Goal: Use online tool/utility: Utilize a website feature to perform a specific function

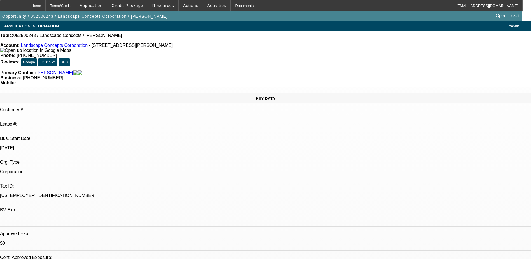
select select "0"
select select "2"
select select "0.1"
select select "1"
select select "2"
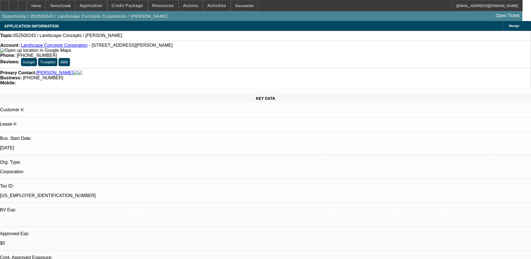
select select "4"
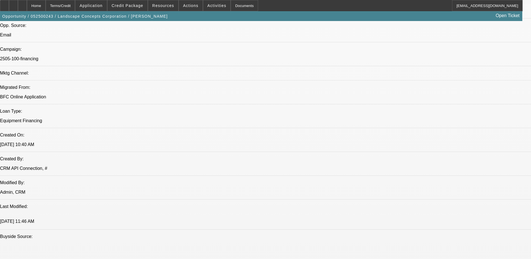
scroll to position [364, 0]
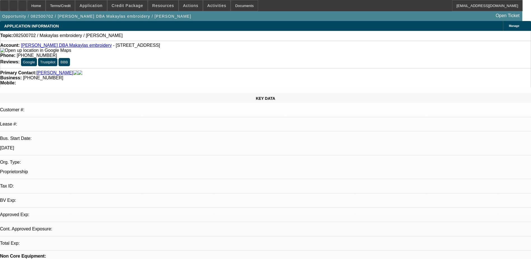
select select "0"
select select "2"
select select "0.1"
select select "4"
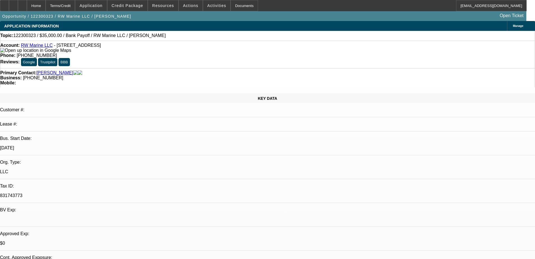
select select "0"
select select "6"
select select "0"
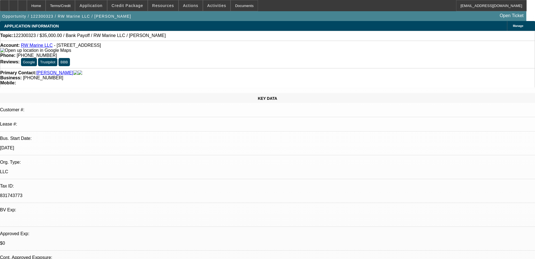
select select "0"
select select "0.1"
select select "4"
select select "0"
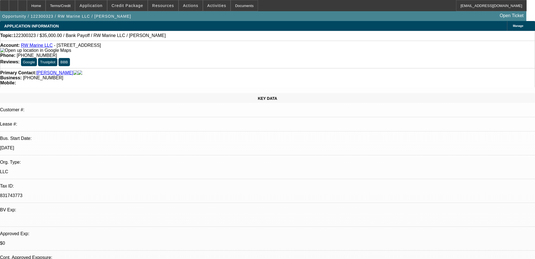
select select "0"
select select "6"
select select "0"
select select "0.1"
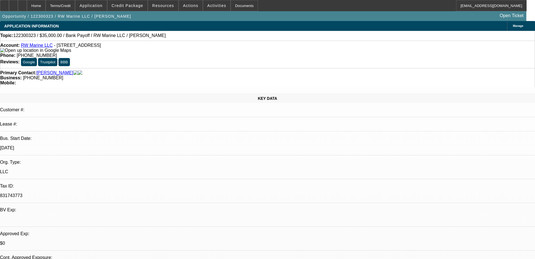
select select "4"
